Goal: Check status

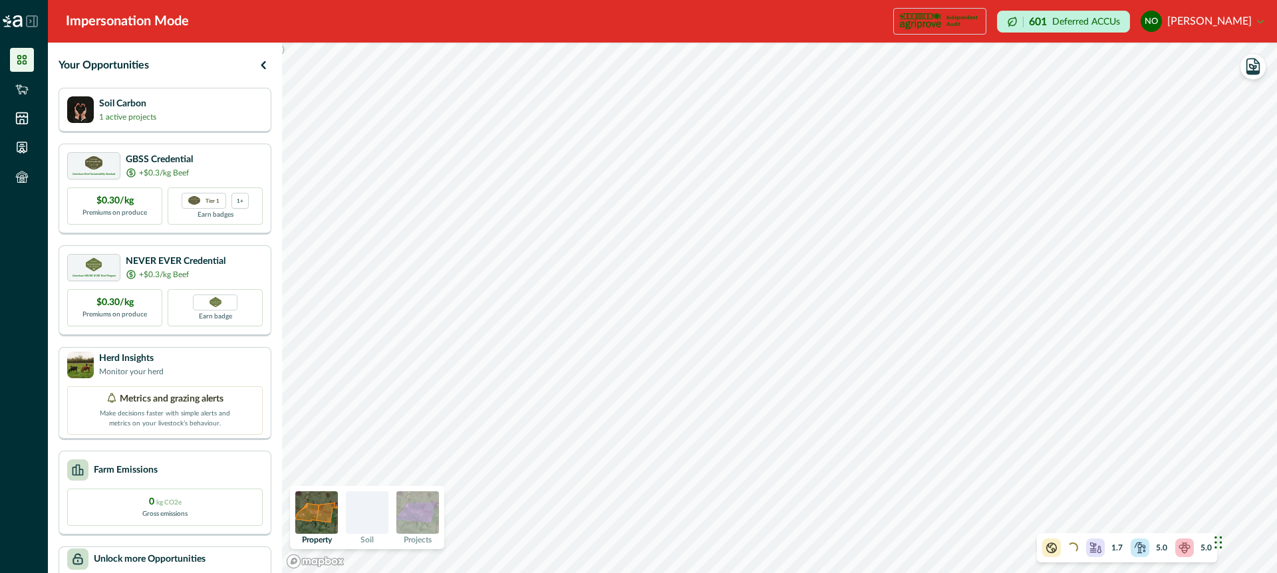
click at [426, 511] on img at bounding box center [417, 513] width 43 height 43
click at [319, 511] on img at bounding box center [316, 513] width 43 height 43
click at [232, 110] on div "Soil Carbon 1 active projects" at bounding box center [165, 109] width 196 height 27
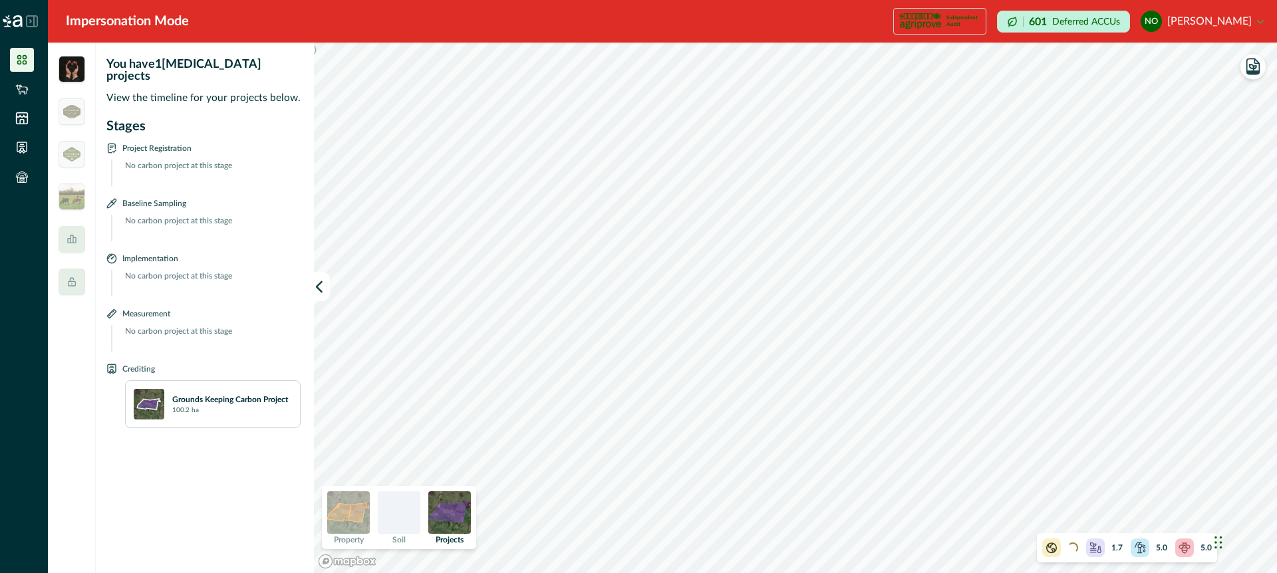
click at [1053, 549] on icon at bounding box center [1051, 548] width 11 height 11
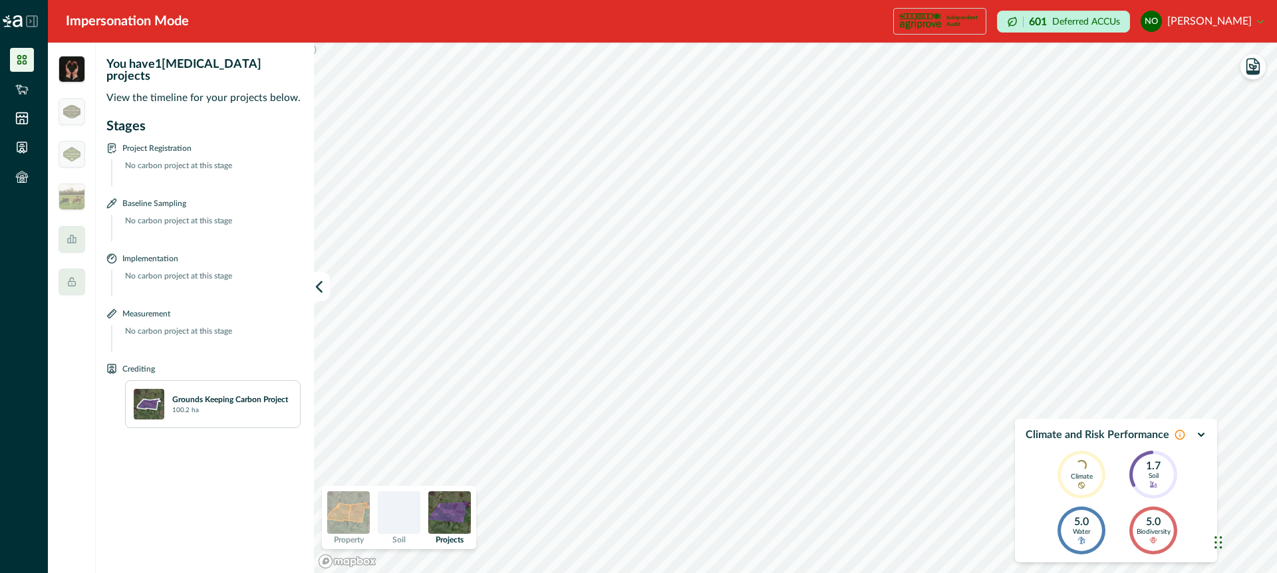
click at [1203, 430] on button "button" at bounding box center [1201, 433] width 11 height 11
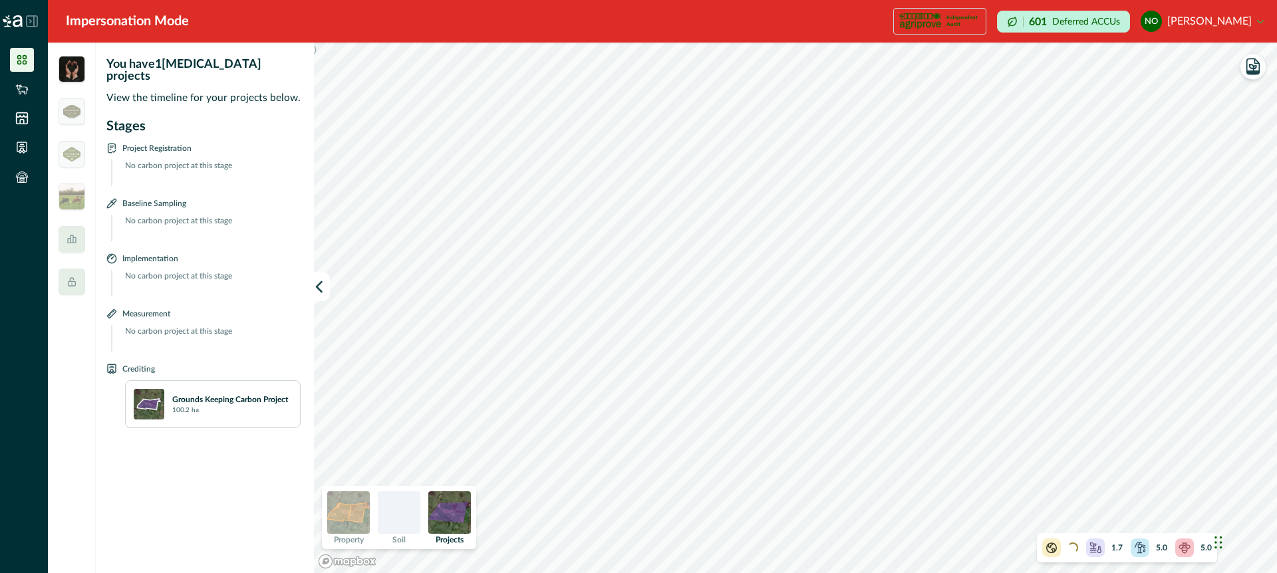
click at [1163, 551] on p "5.0" at bounding box center [1161, 548] width 11 height 12
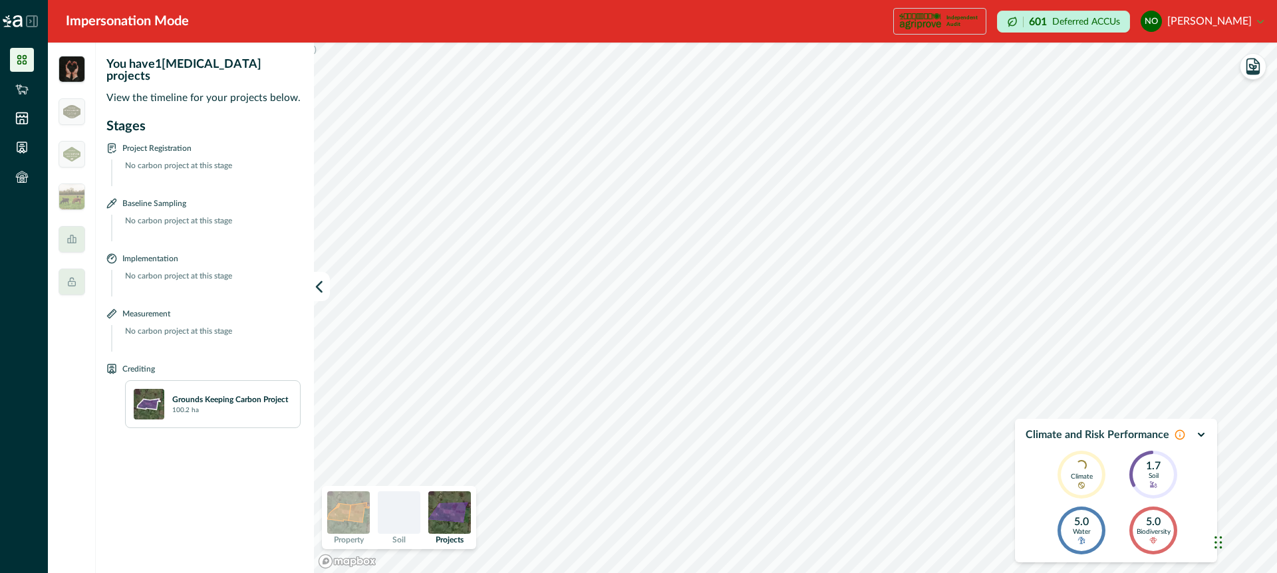
click at [1200, 433] on icon "button" at bounding box center [1201, 435] width 11 height 11
